Goal: Task Accomplishment & Management: Manage account settings

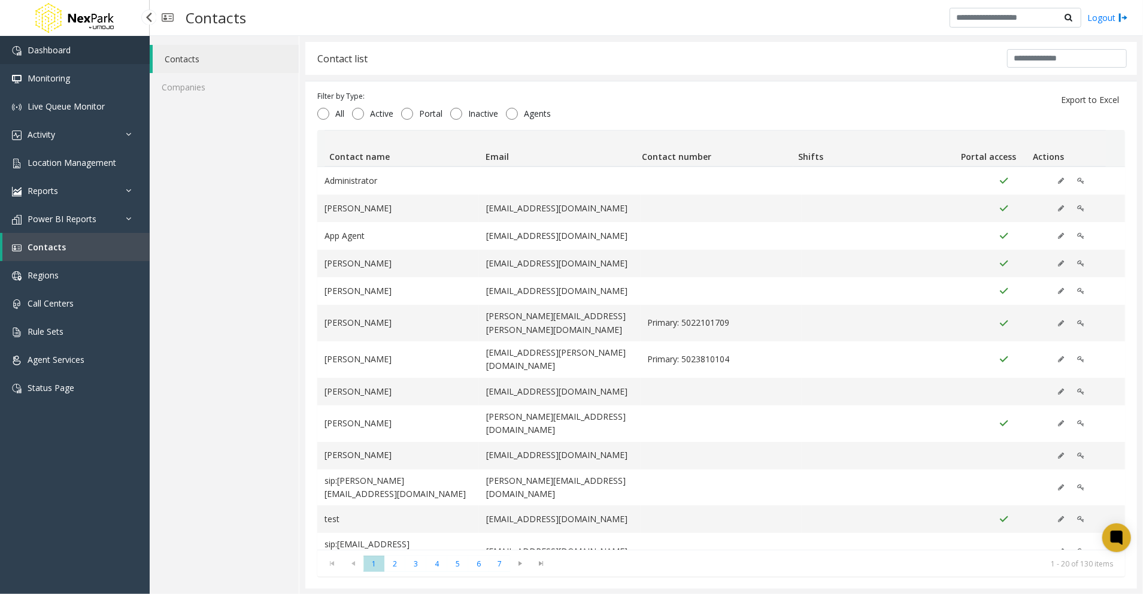
click at [79, 55] on link "Dashboard" at bounding box center [75, 50] width 150 height 28
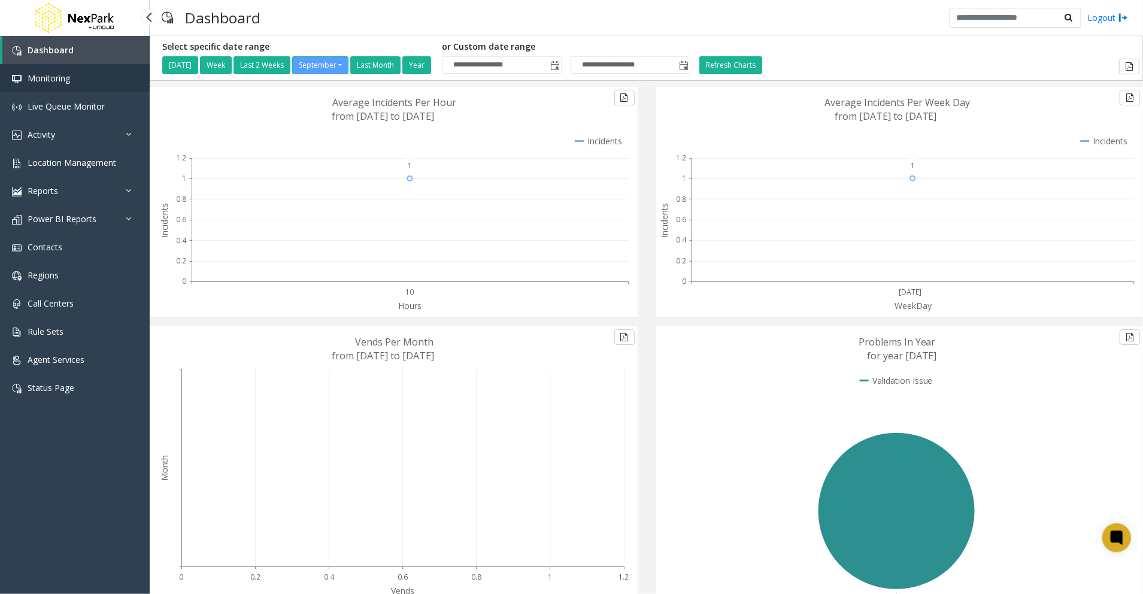
click at [89, 83] on link "Monitoring" at bounding box center [75, 78] width 150 height 28
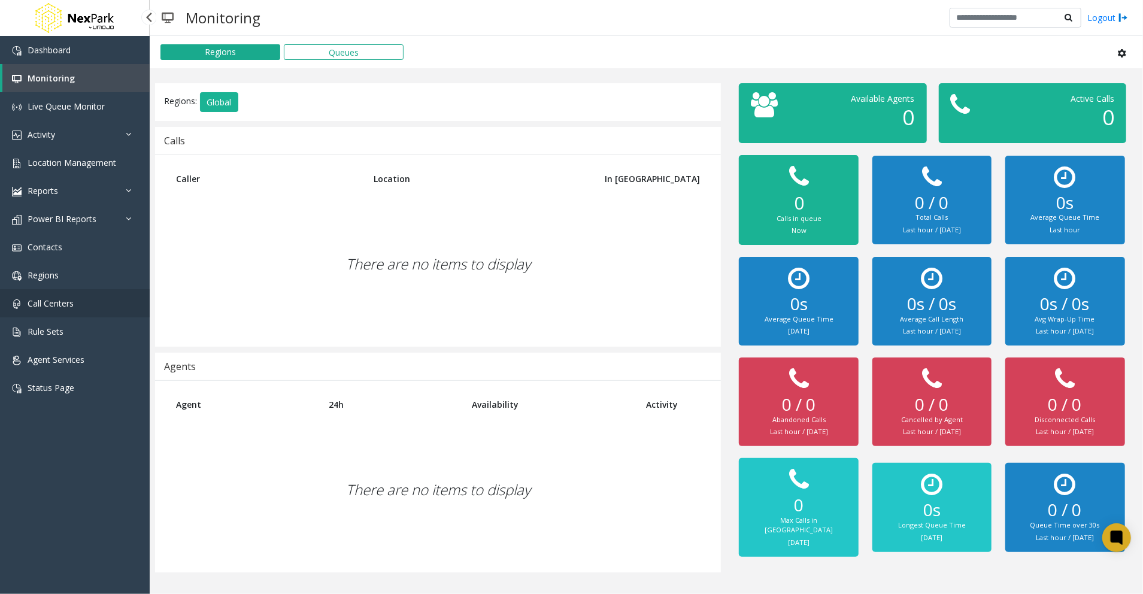
click at [73, 293] on link "Call Centers" at bounding box center [75, 303] width 150 height 28
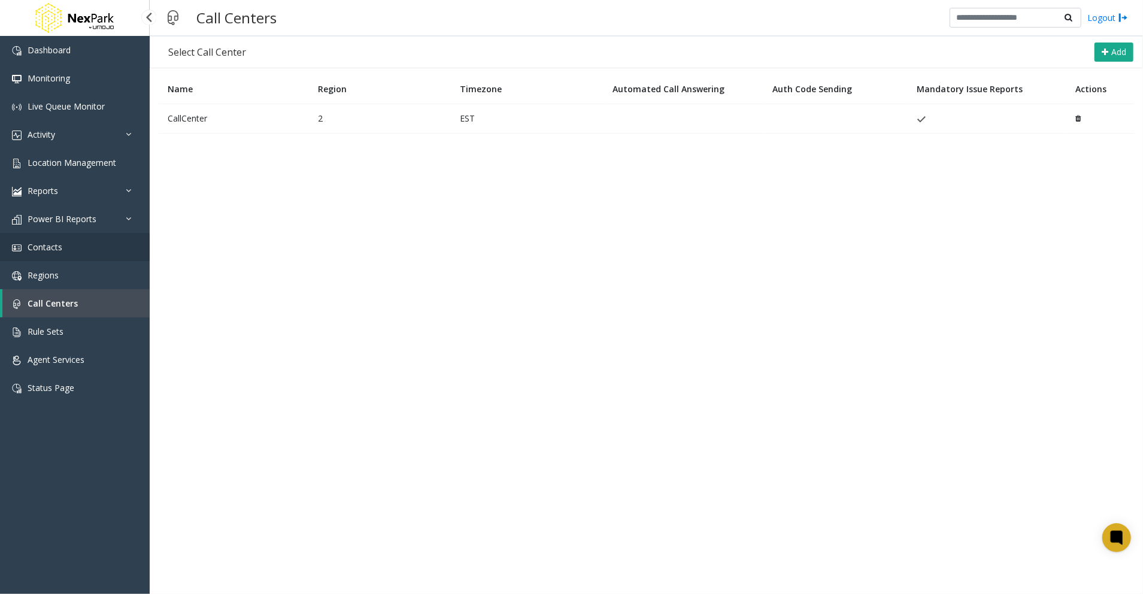
click at [55, 248] on span "Contacts" at bounding box center [45, 246] width 35 height 11
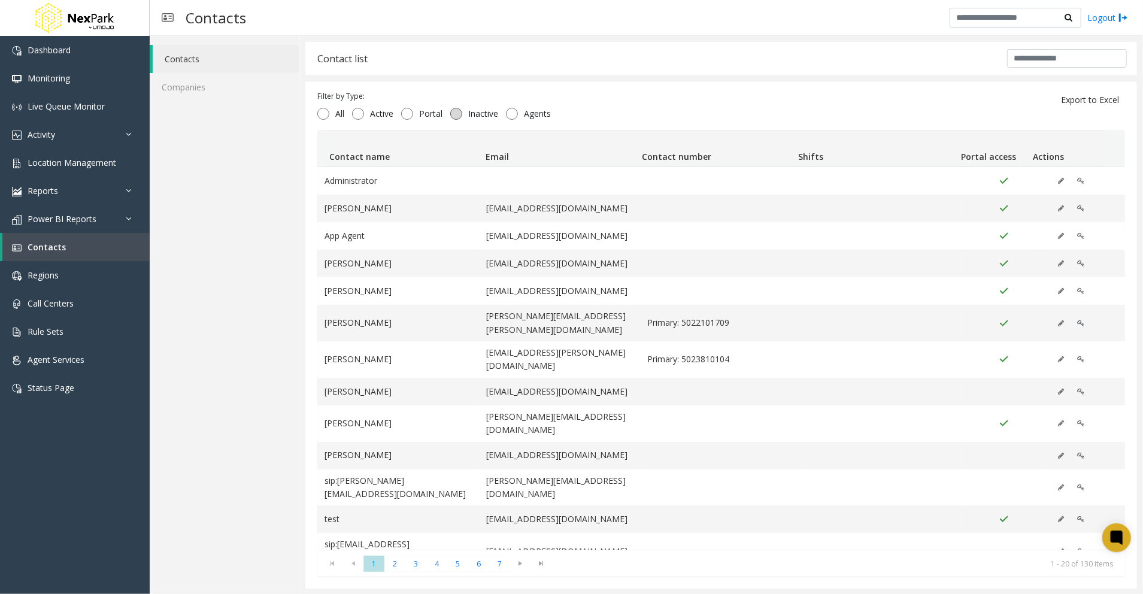
click at [466, 113] on span "Inactive" at bounding box center [483, 114] width 42 height 12
click at [327, 58] on div "Contact list" at bounding box center [342, 59] width 50 height 16
click at [392, 55] on div "Contact list" at bounding box center [721, 58] width 832 height 33
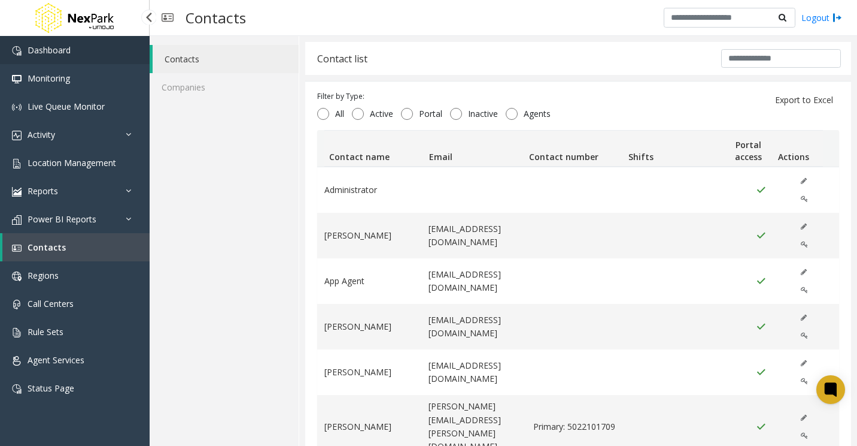
click at [65, 53] on span "Dashboard" at bounding box center [49, 49] width 43 height 11
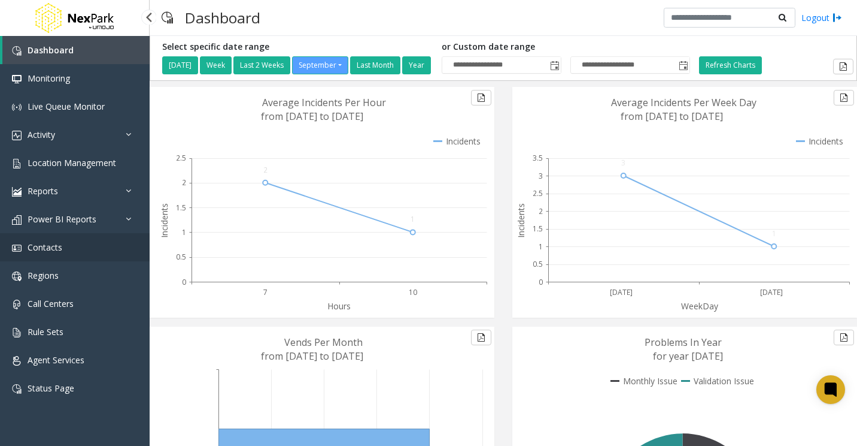
click at [65, 244] on link "Contacts" at bounding box center [75, 247] width 150 height 28
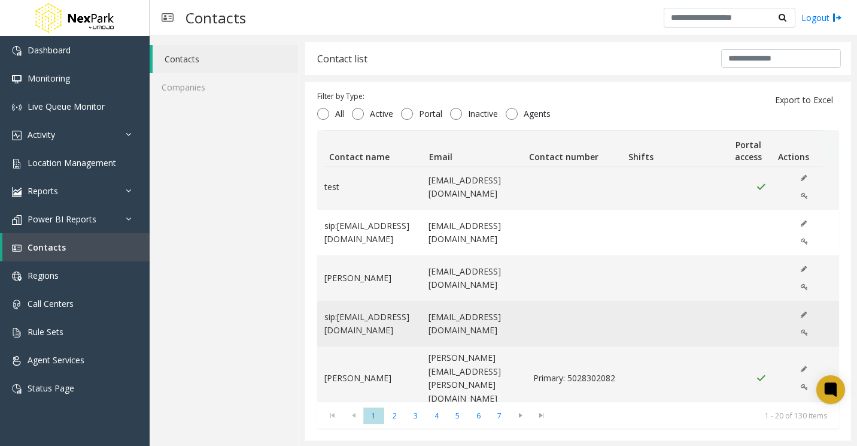
scroll to position [539, 0]
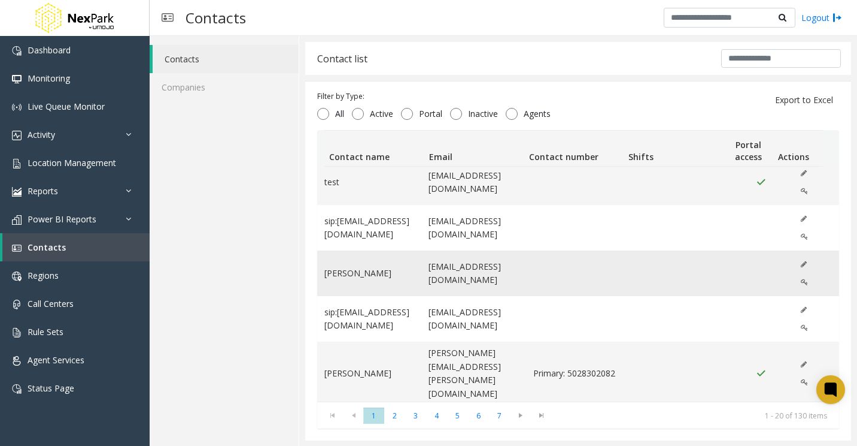
click at [758, 250] on tr "[PERSON_NAME] [EMAIL_ADDRESS][DOMAIN_NAME]" at bounding box center [578, 273] width 522 height 46
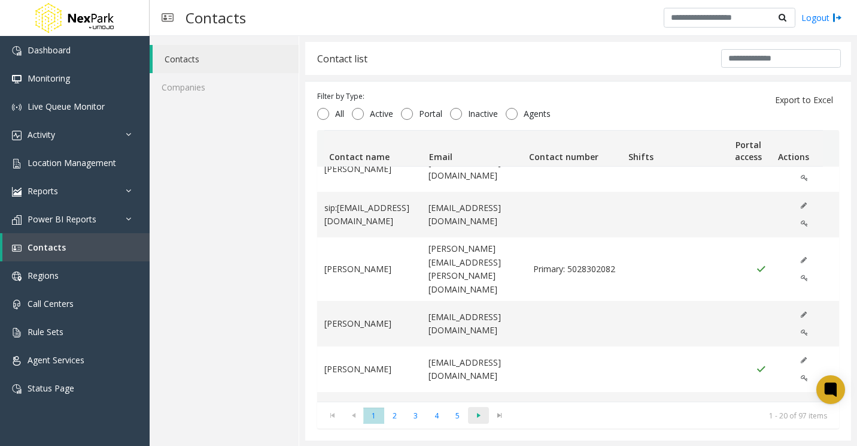
scroll to position [677, 0]
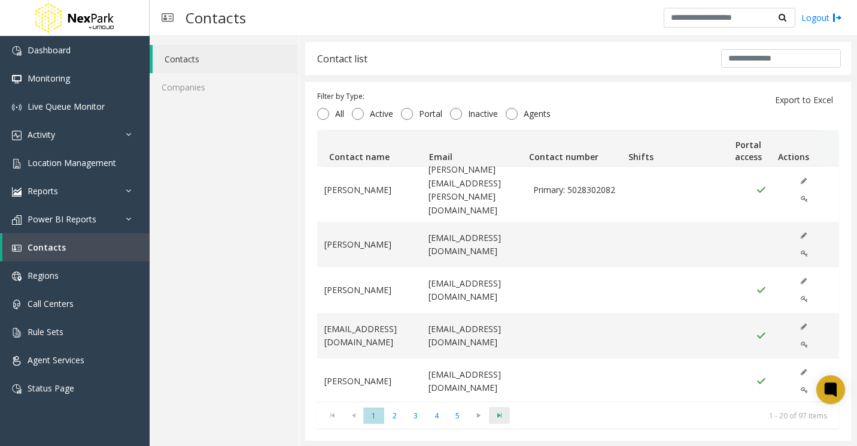
click at [497, 414] on span "Go to the last page" at bounding box center [500, 415] width 16 height 10
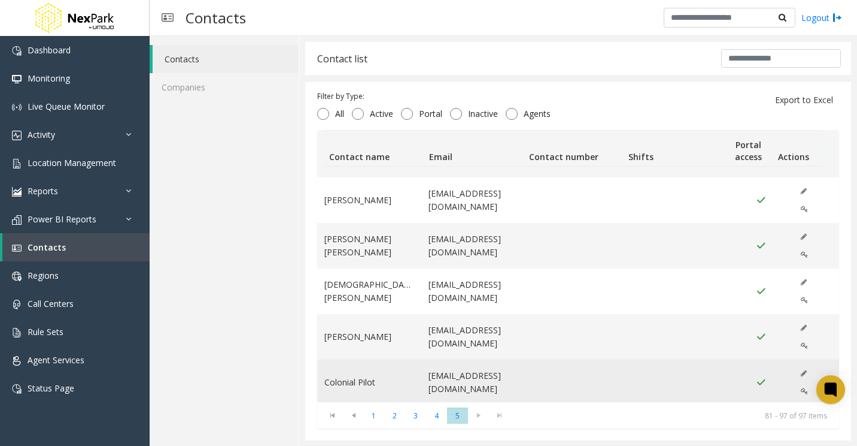
scroll to position [1, 0]
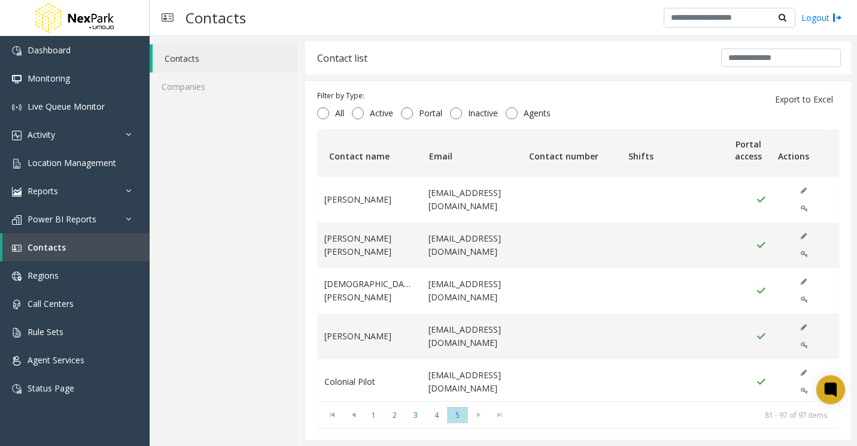
click at [477, 415] on kendo-pager-next-buttons at bounding box center [489, 414] width 42 height 17
click at [204, 83] on link "Companies" at bounding box center [224, 86] width 149 height 28
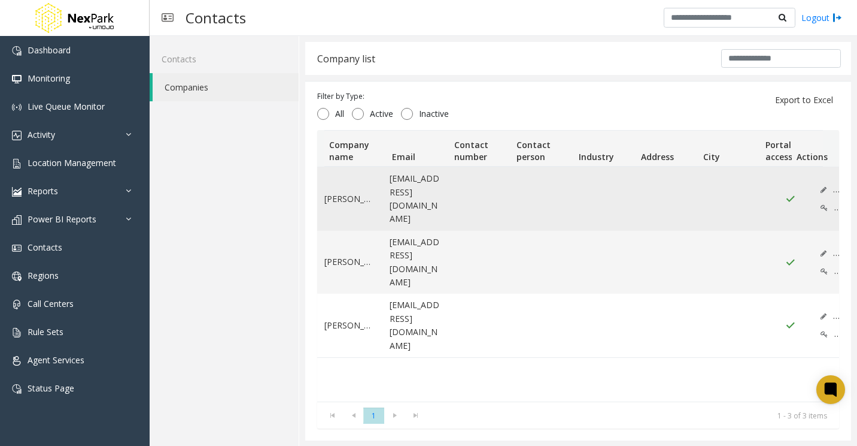
scroll to position [1, 0]
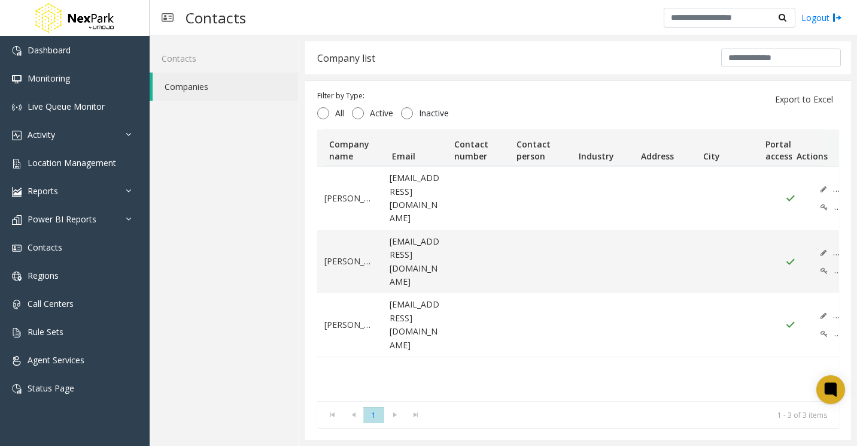
drag, startPoint x: 548, startPoint y: 435, endPoint x: 523, endPoint y: 423, distance: 27.9
click at [529, 426] on div "Filter by Type: All Active Inactive Export to Excel Company name Email Contact …" at bounding box center [578, 259] width 546 height 359
click at [62, 160] on span "Location Management" at bounding box center [72, 162] width 89 height 11
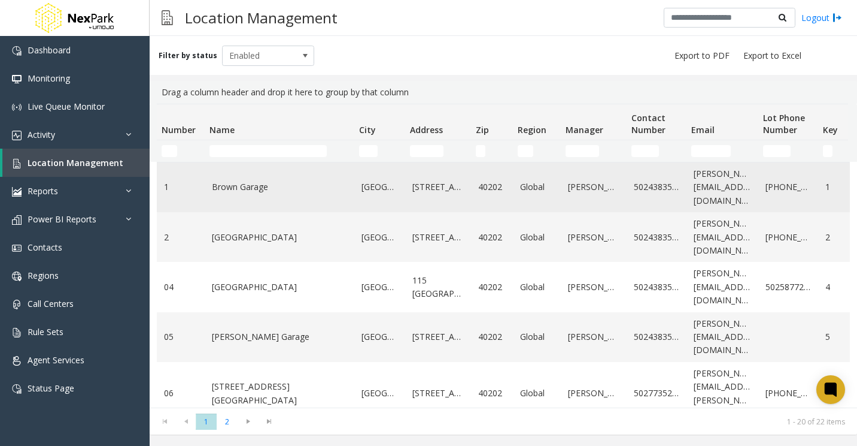
click at [266, 176] on td "Brown Garage" at bounding box center [280, 187] width 150 height 50
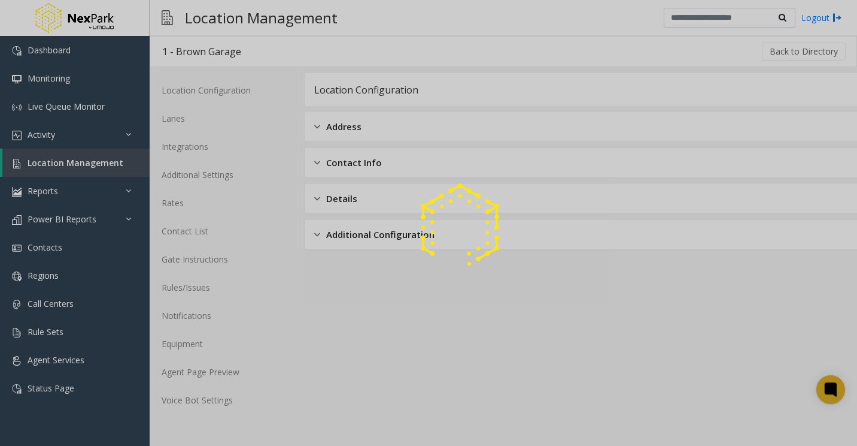
click at [208, 233] on div at bounding box center [428, 223] width 857 height 446
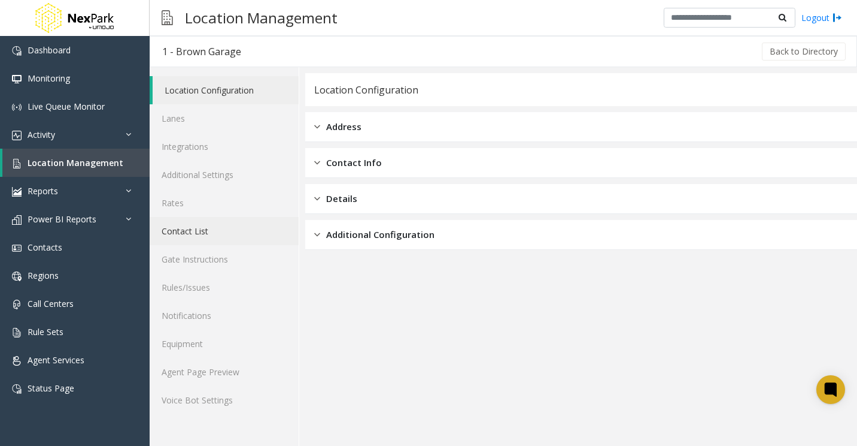
click at [202, 234] on link "Contact List" at bounding box center [224, 231] width 149 height 28
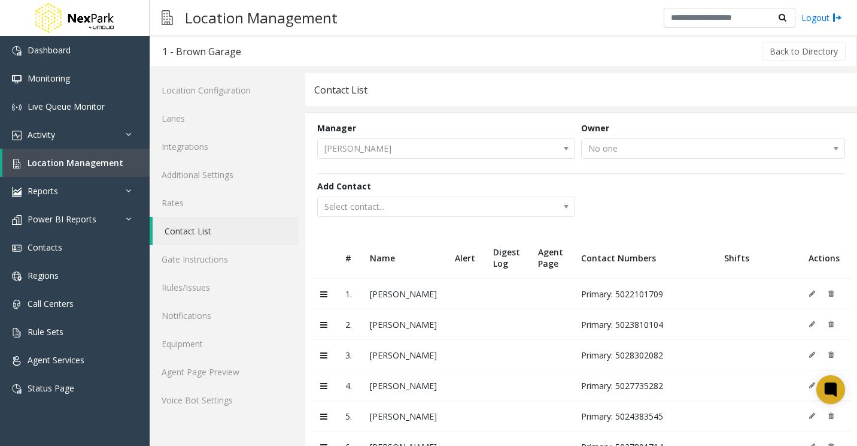
click at [560, 149] on kendo-dropdownlist "[PERSON_NAME]" at bounding box center [446, 148] width 258 height 20
click at [452, 164] on form "Manager [PERSON_NAME] Owner No one Add Contact Select contact..." at bounding box center [581, 175] width 552 height 125
click at [806, 293] on td at bounding box center [825, 293] width 51 height 31
click at [325, 290] on icon at bounding box center [323, 294] width 7 height 8
click at [322, 296] on icon at bounding box center [323, 294] width 7 height 8
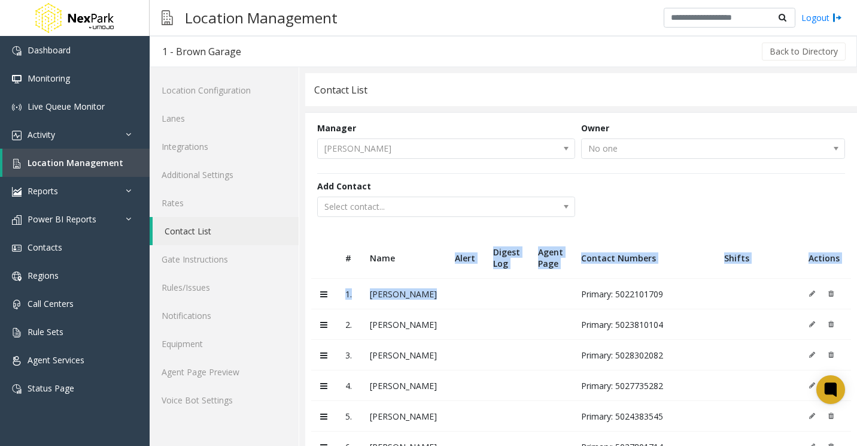
drag, startPoint x: 426, startPoint y: 271, endPoint x: 441, endPoint y: 301, distance: 32.7
click at [441, 301] on table "# Name Alert Digest Log Agent Page Contact Numbers Shifts Actions 1. [PERSON_NA…" at bounding box center [581, 392] width 552 height 310
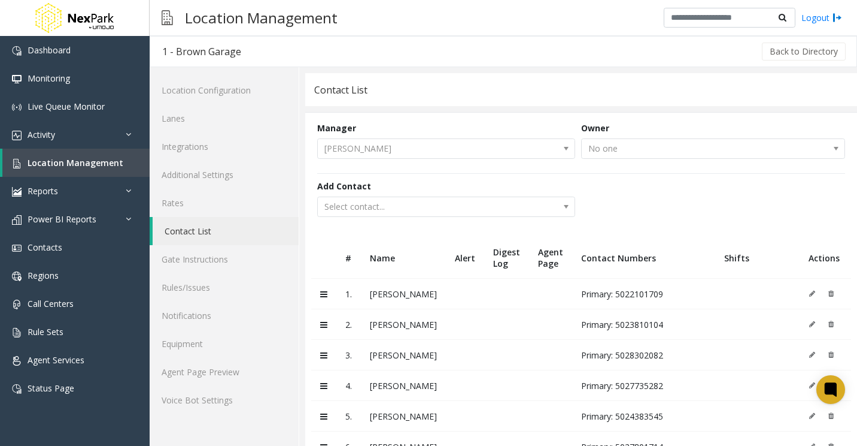
drag, startPoint x: 441, startPoint y: 301, endPoint x: 402, endPoint y: 328, distance: 46.8
click at [402, 328] on td "[PERSON_NAME]" at bounding box center [403, 324] width 85 height 31
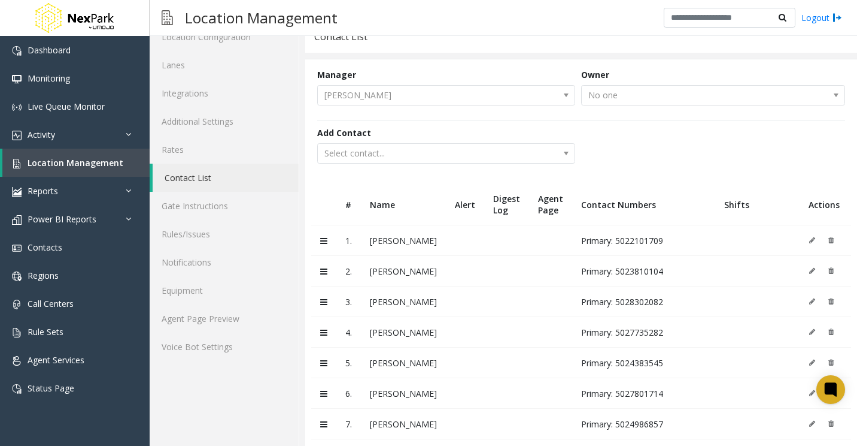
scroll to position [111, 0]
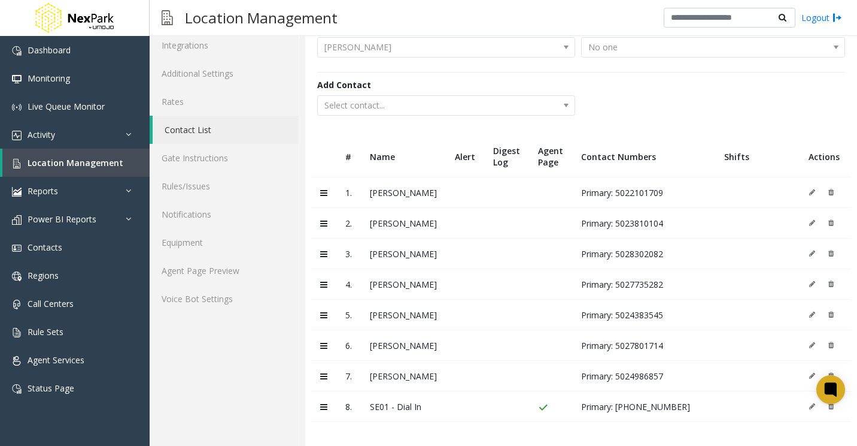
click at [383, 317] on td "[PERSON_NAME]" at bounding box center [403, 314] width 85 height 31
click at [810, 313] on td at bounding box center [825, 314] width 51 height 31
click at [572, 323] on td "Primary: 5024383545" at bounding box center [643, 314] width 143 height 31
